Goal: Find specific page/section: Find specific page/section

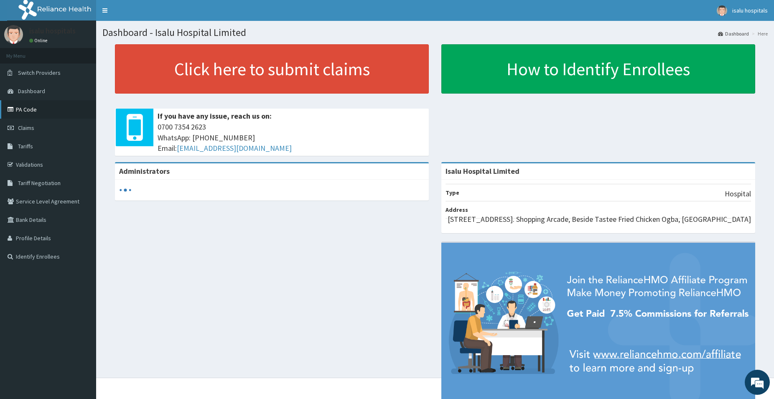
click at [27, 110] on link "PA Code" at bounding box center [48, 109] width 96 height 18
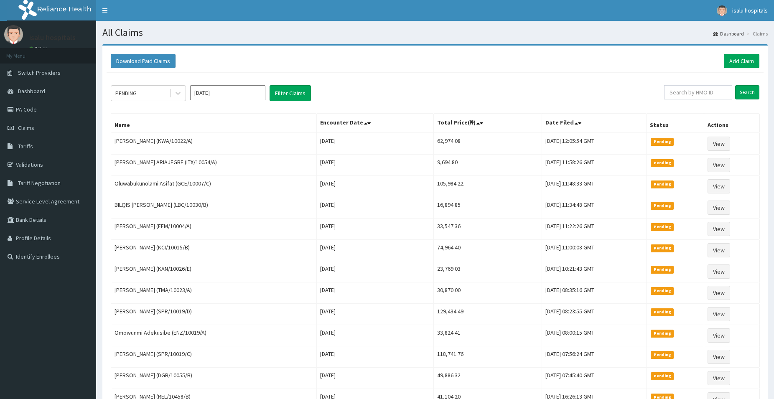
click at [59, 110] on link "PA Code" at bounding box center [48, 109] width 96 height 18
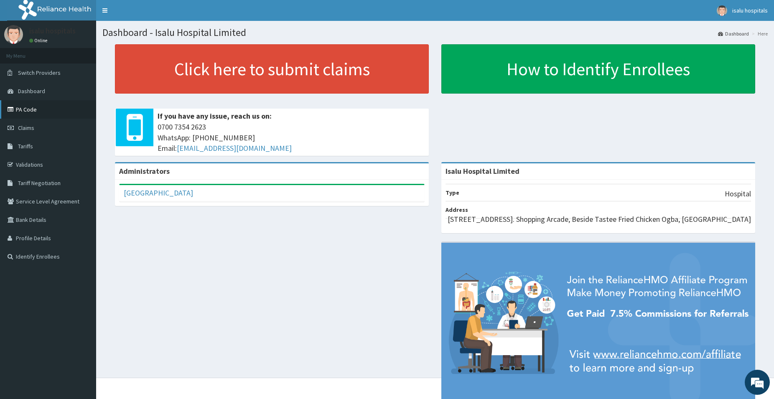
click at [27, 112] on link "PA Code" at bounding box center [48, 109] width 96 height 18
